Goal: Find specific page/section: Find specific page/section

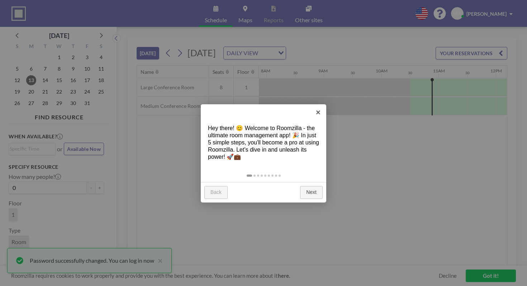
scroll to position [0, 466]
click at [319, 111] on link "×" at bounding box center [318, 112] width 16 height 16
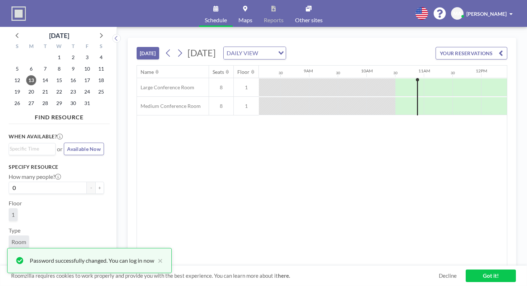
click at [513, 12] on div "[PERSON_NAME]" at bounding box center [489, 13] width 46 height 7
click at [513, 13] on span at bounding box center [510, 13] width 3 height 5
click at [500, 13] on span "[PERSON_NAME]" at bounding box center [486, 14] width 40 height 6
click at [461, 10] on span "MA" at bounding box center [457, 13] width 8 height 6
click at [154, 265] on button "×" at bounding box center [158, 260] width 9 height 9
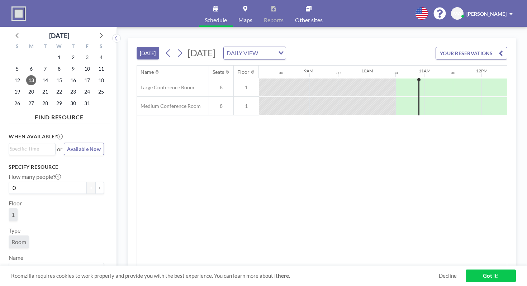
scroll to position [0, 466]
